Goal: Obtain resource: Download file/media

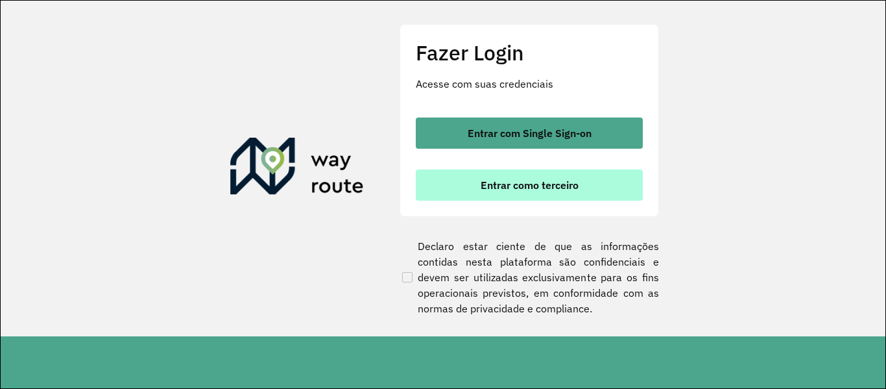
click at [488, 197] on button "Entrar como terceiro" at bounding box center [529, 184] width 227 height 31
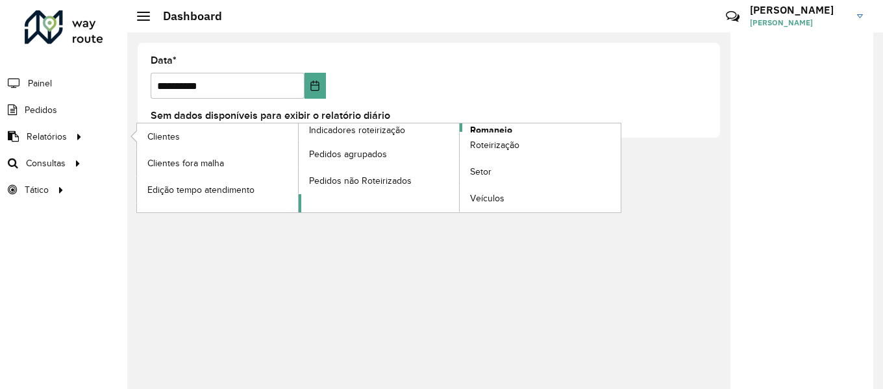
click at [498, 126] on span "Romaneio" at bounding box center [491, 130] width 42 height 14
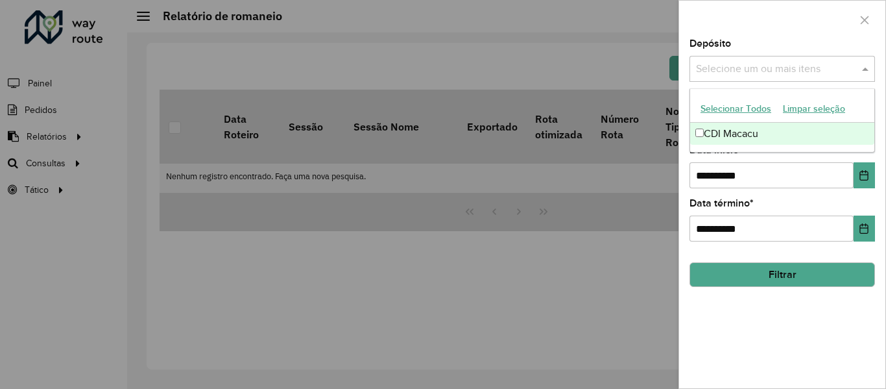
click at [767, 73] on input "text" at bounding box center [776, 70] width 166 height 16
click at [734, 129] on div "CDI Macacu" at bounding box center [782, 134] width 184 height 22
click at [769, 272] on button "Filtrar" at bounding box center [783, 274] width 186 height 25
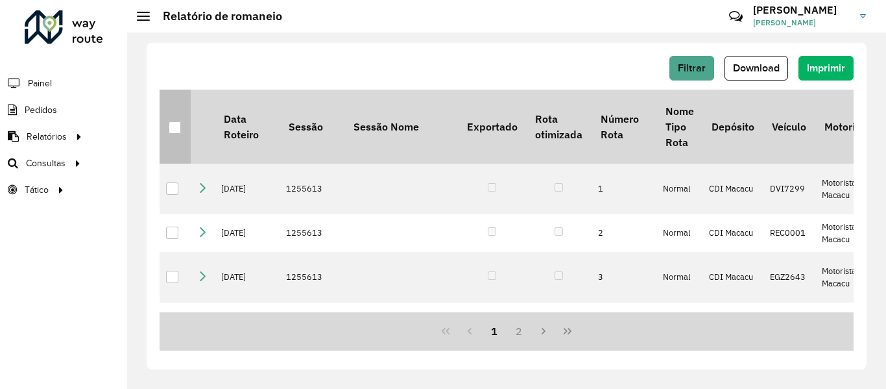
click at [172, 125] on div at bounding box center [175, 127] width 12 height 12
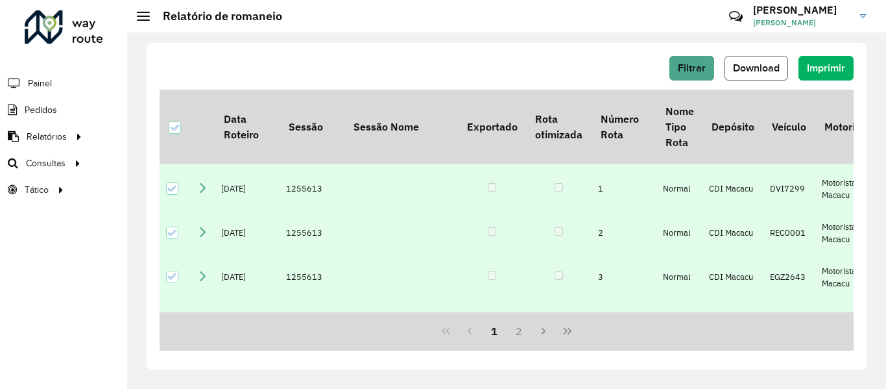
click at [772, 67] on span "Download" at bounding box center [756, 67] width 47 height 11
